Goal: Transaction & Acquisition: Book appointment/travel/reservation

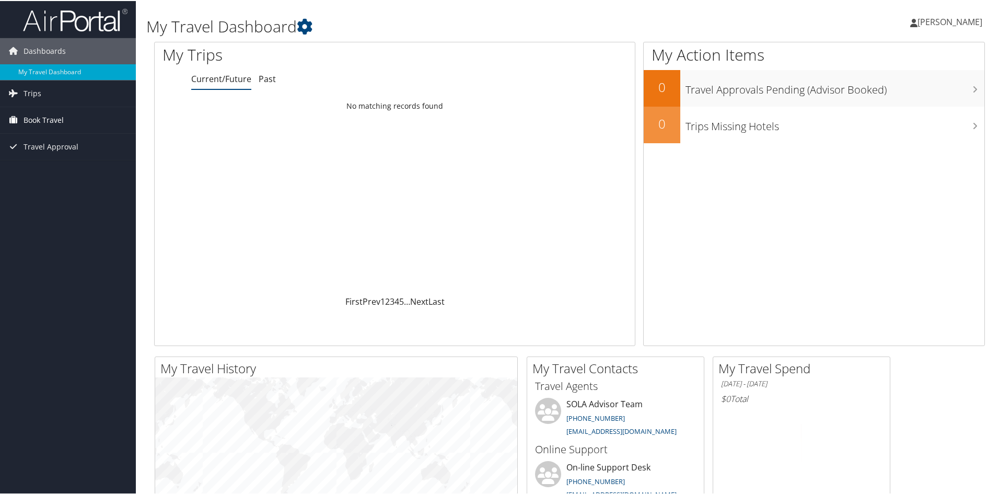
click at [61, 122] on span "Book Travel" at bounding box center [44, 119] width 40 height 26
click at [71, 158] on link "Book/Manage Online Trips" at bounding box center [68, 156] width 136 height 16
click at [79, 154] on link "Book/Manage Online Trips" at bounding box center [68, 156] width 136 height 16
